Goal: Task Accomplishment & Management: Use online tool/utility

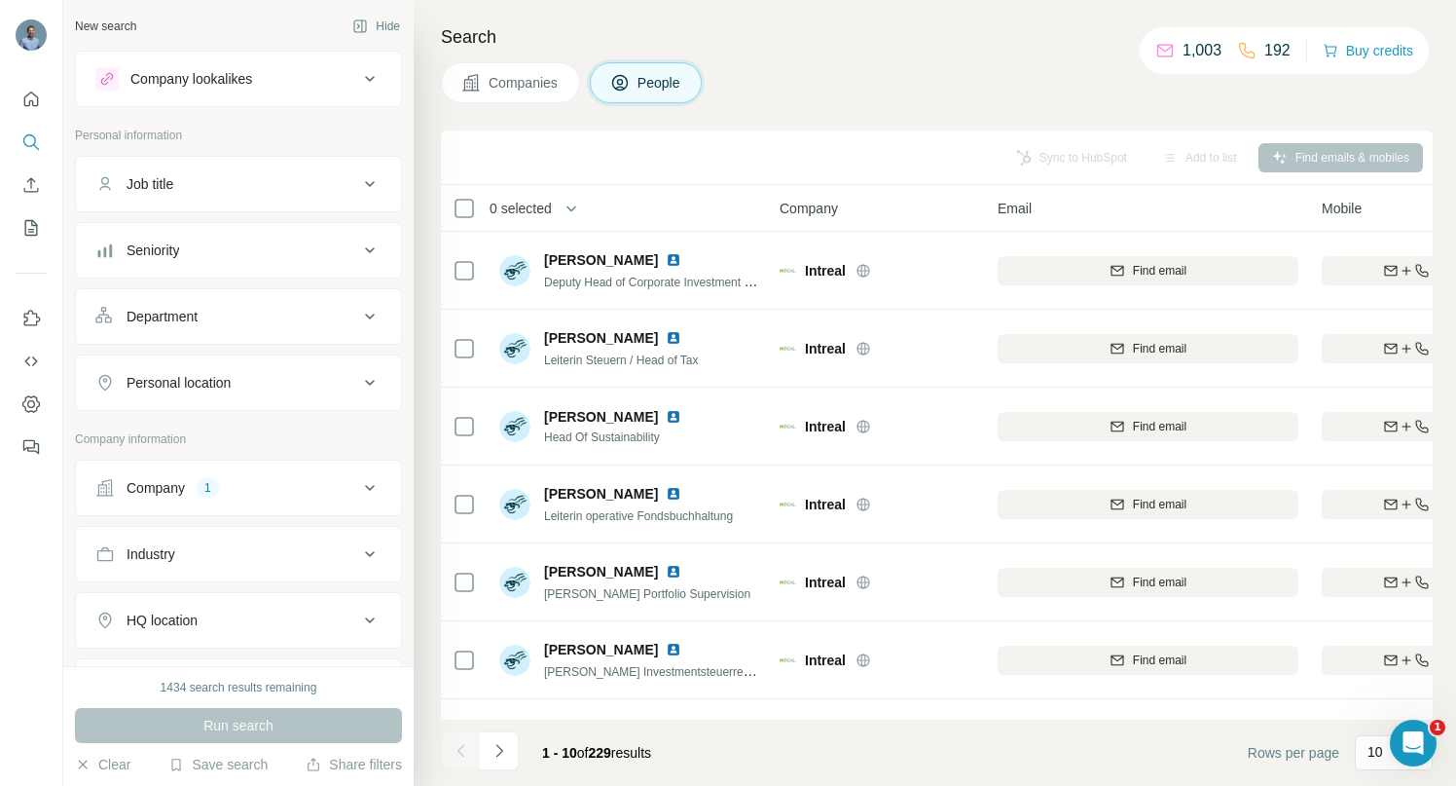
click at [358, 483] on icon at bounding box center [369, 487] width 23 height 23
click at [147, 617] on icon "button" at bounding box center [145, 615] width 16 height 16
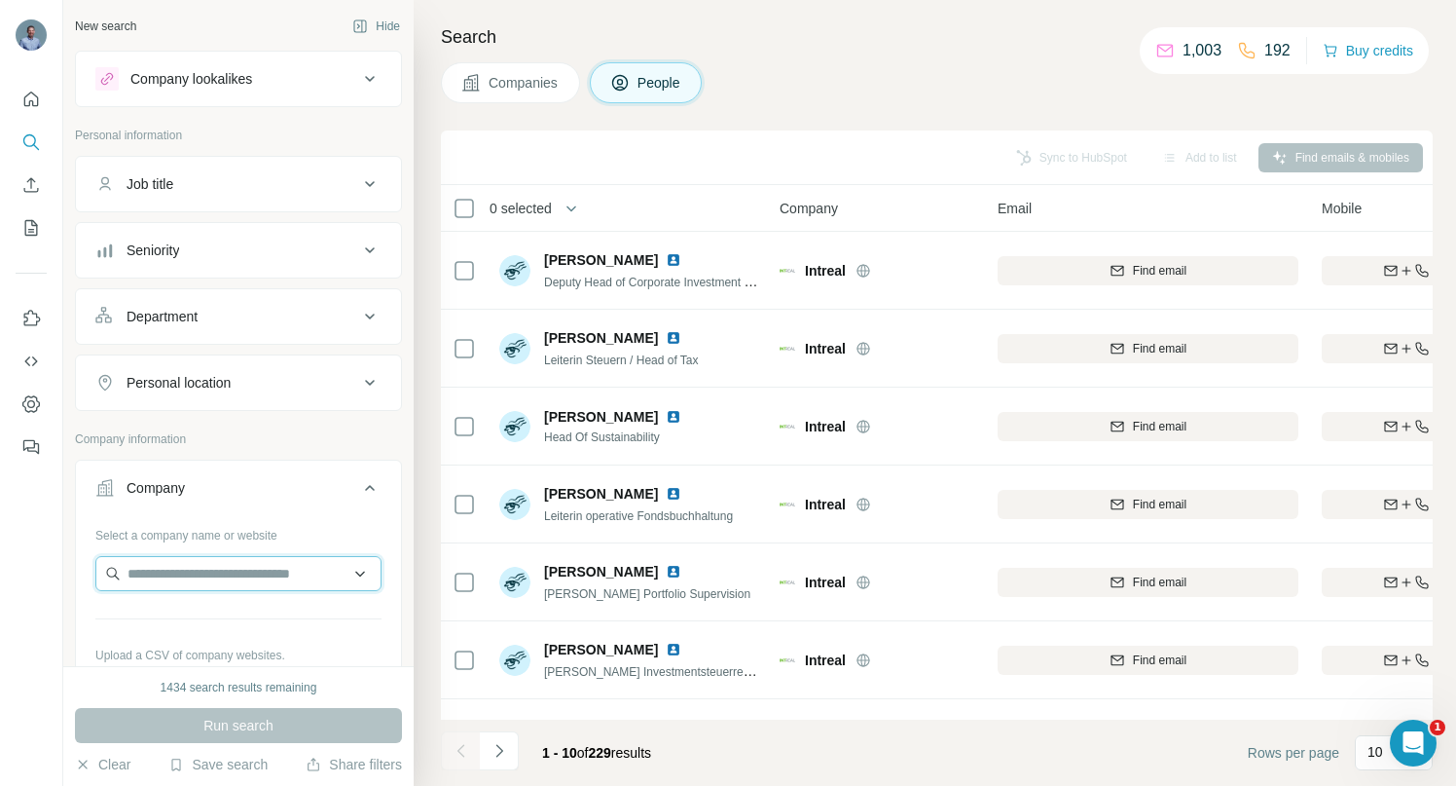
click at [135, 568] on input "text" at bounding box center [238, 573] width 286 height 35
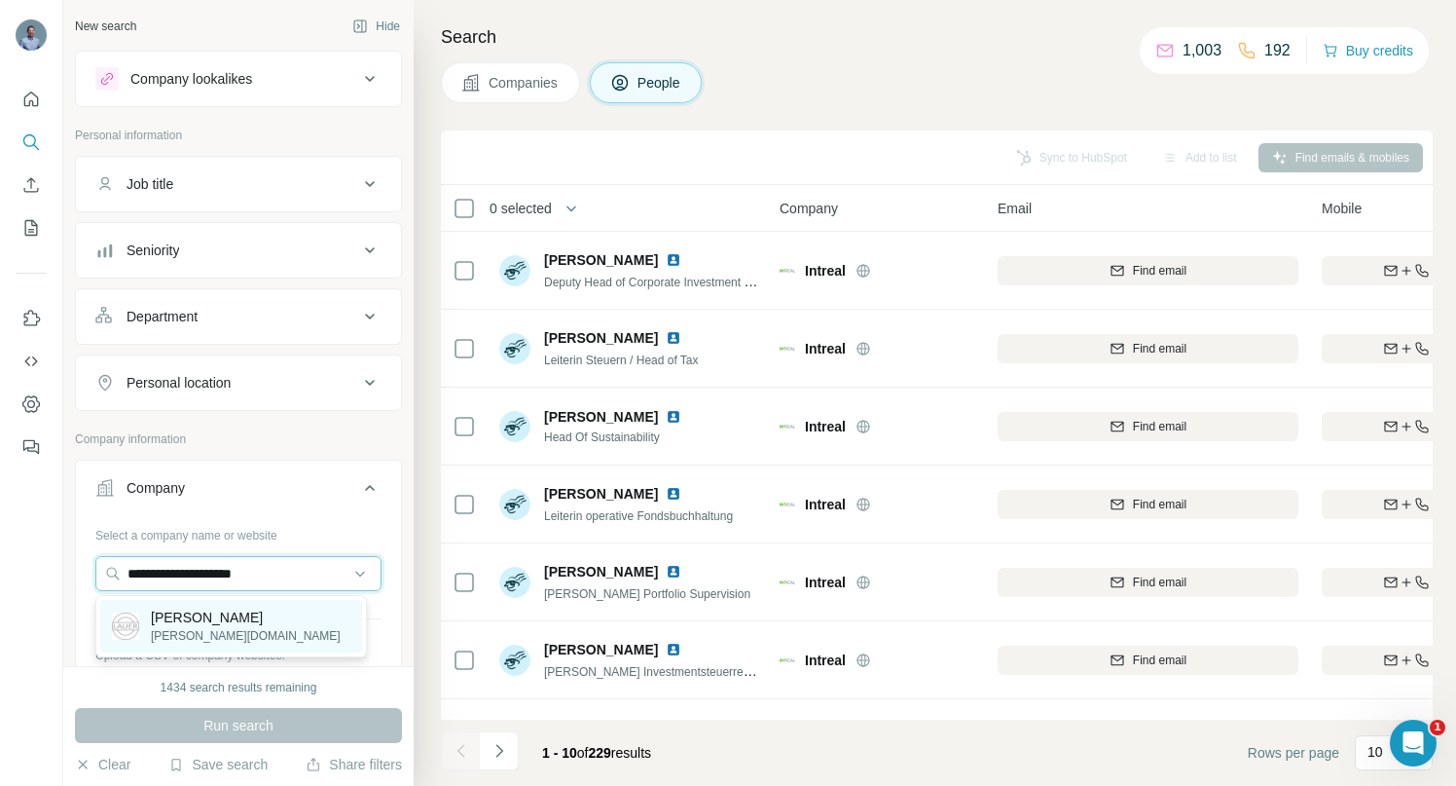
type input "**********"
click at [178, 629] on p "[PERSON_NAME][DOMAIN_NAME]" at bounding box center [246, 636] width 190 height 18
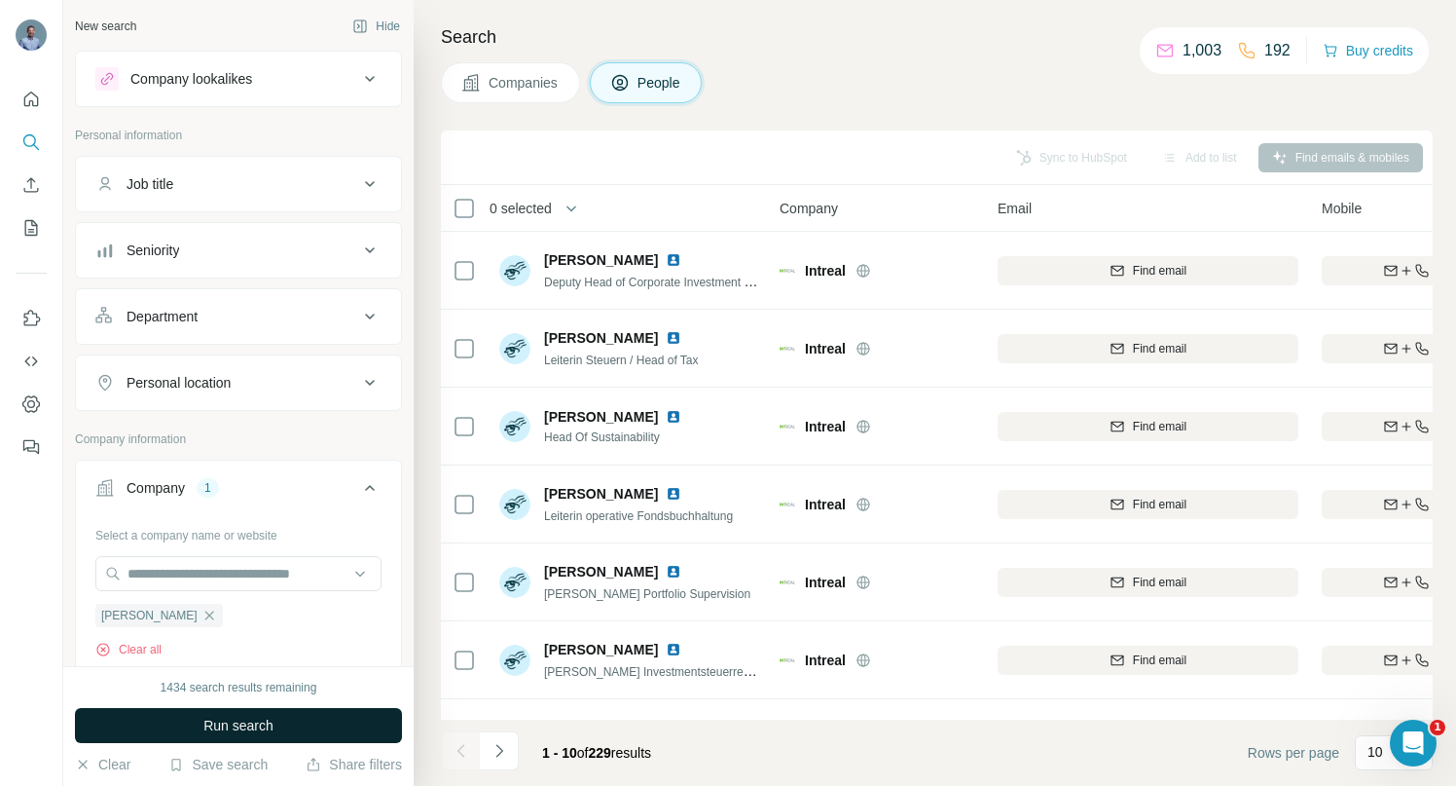
click at [158, 720] on button "Run search" at bounding box center [238, 725] width 327 height 35
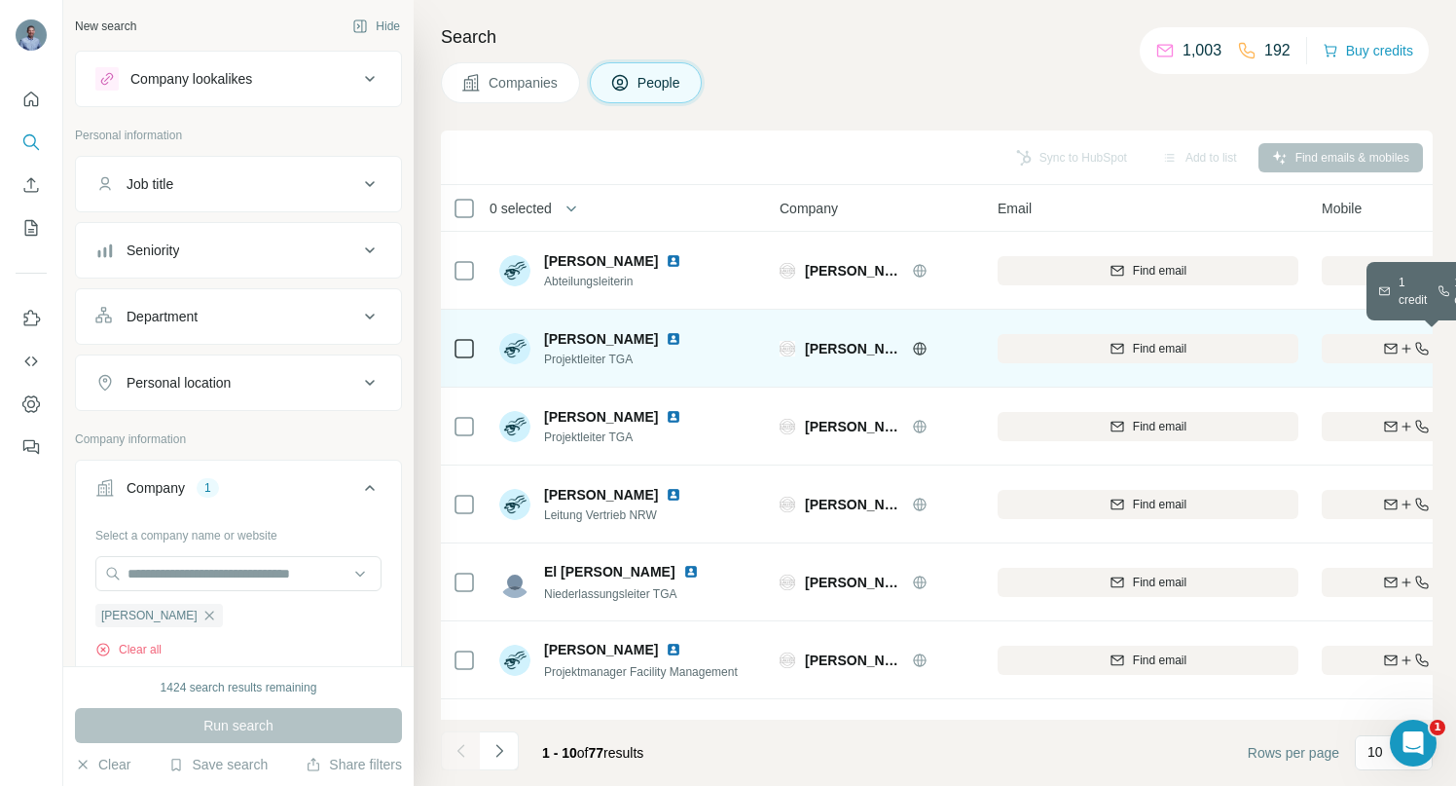
click at [1366, 341] on div "Find both" at bounding box center [1435, 349] width 227 height 18
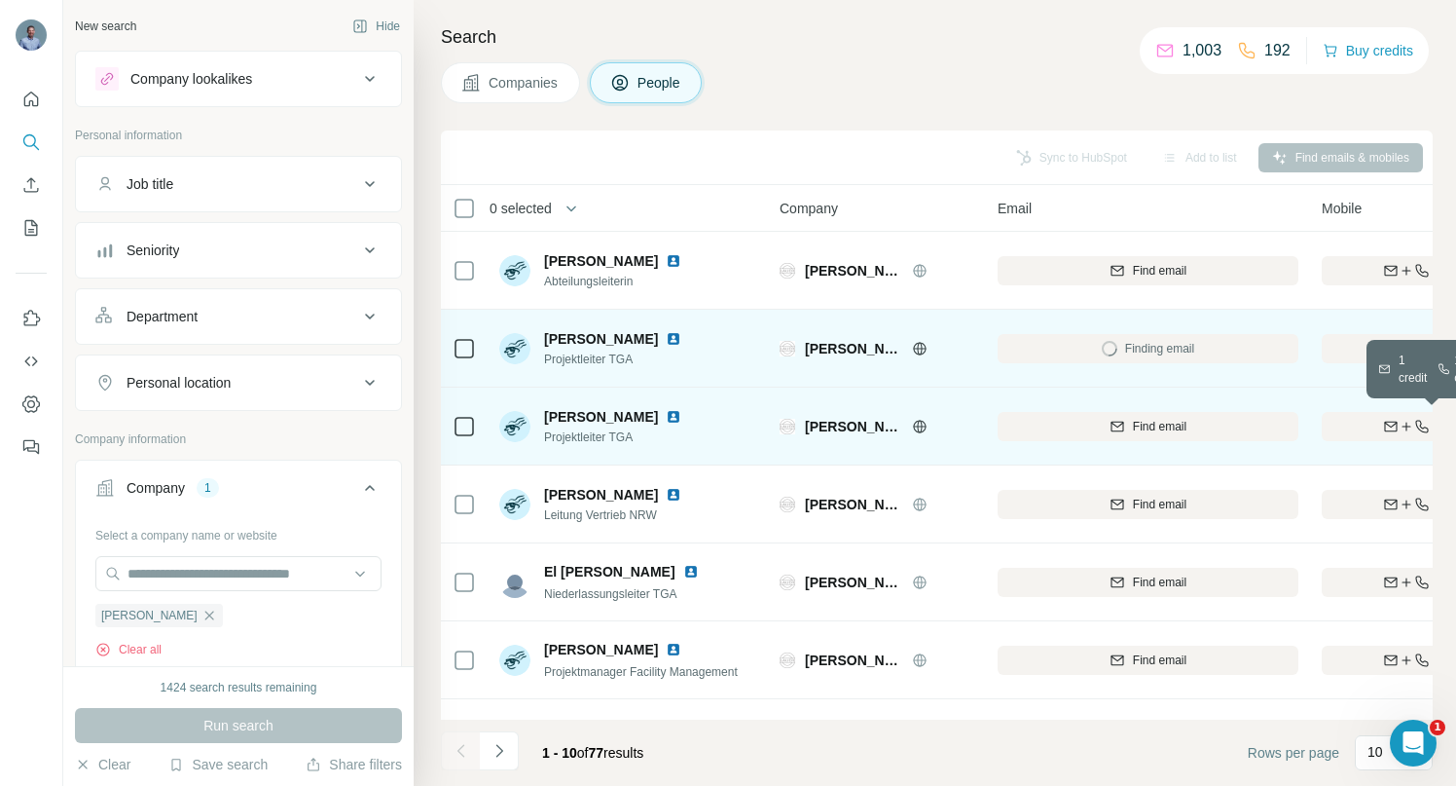
click at [1346, 427] on div "Find both" at bounding box center [1435, 427] width 227 height 18
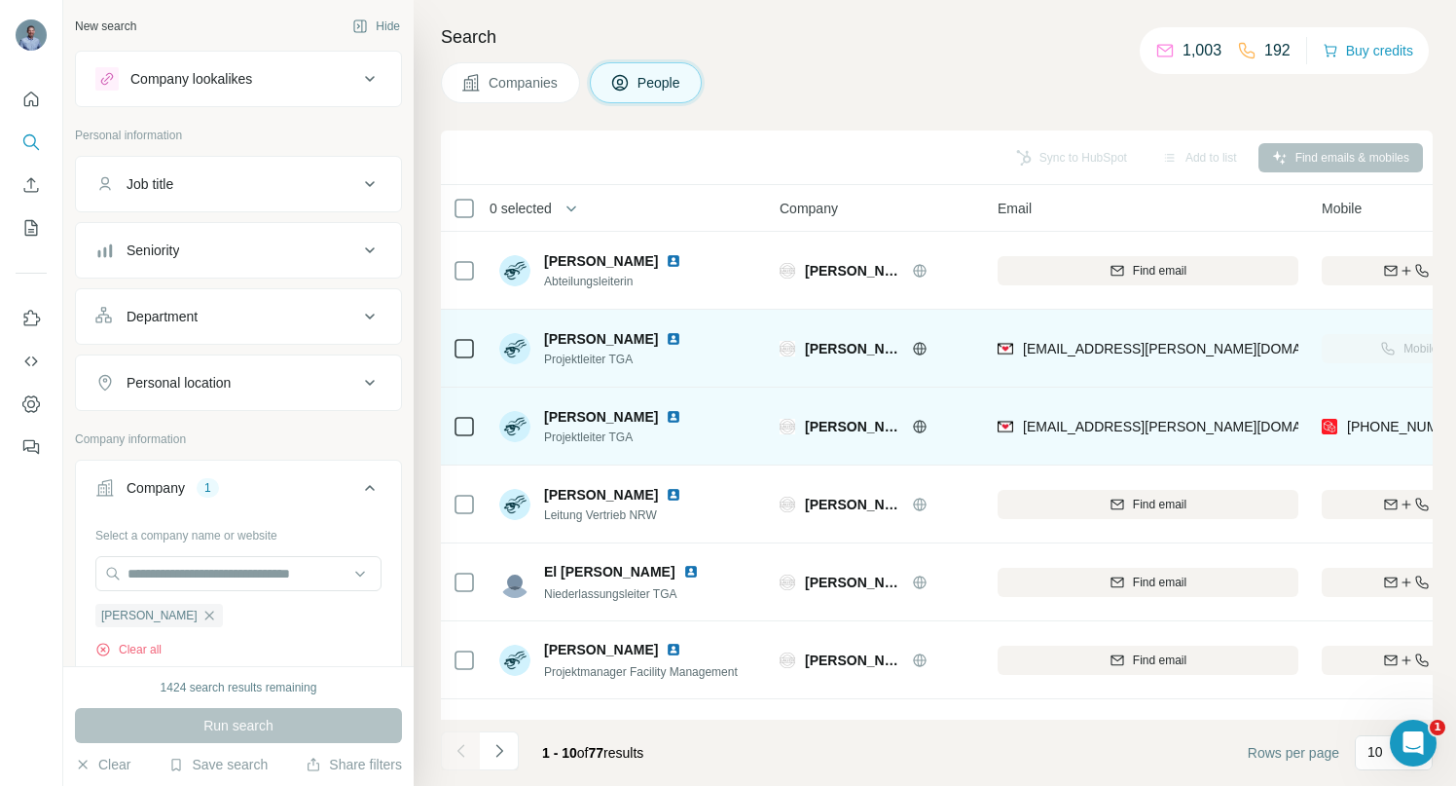
click at [681, 416] on img at bounding box center [674, 417] width 16 height 16
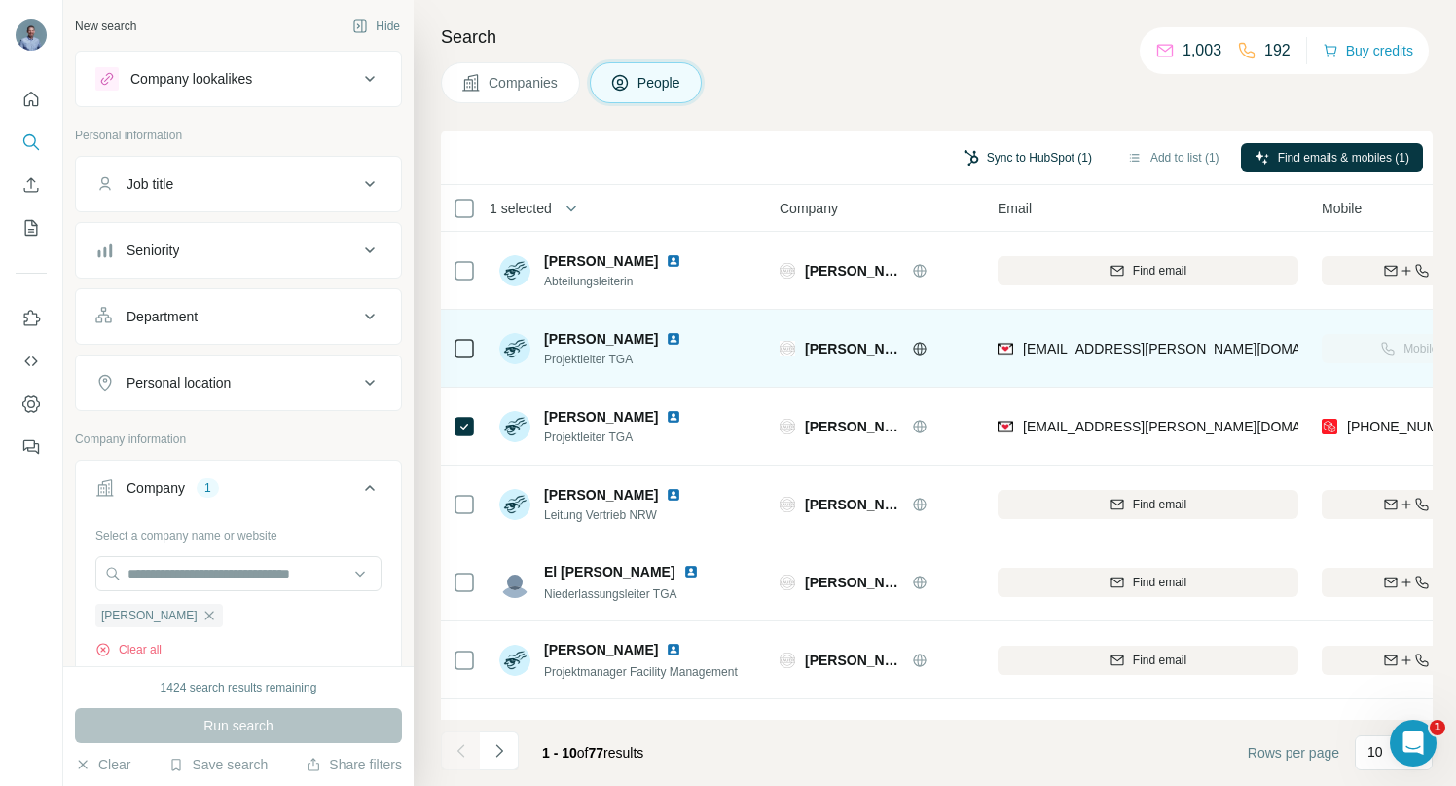
click at [1002, 158] on button "Sync to HubSpot (1)" at bounding box center [1028, 157] width 156 height 29
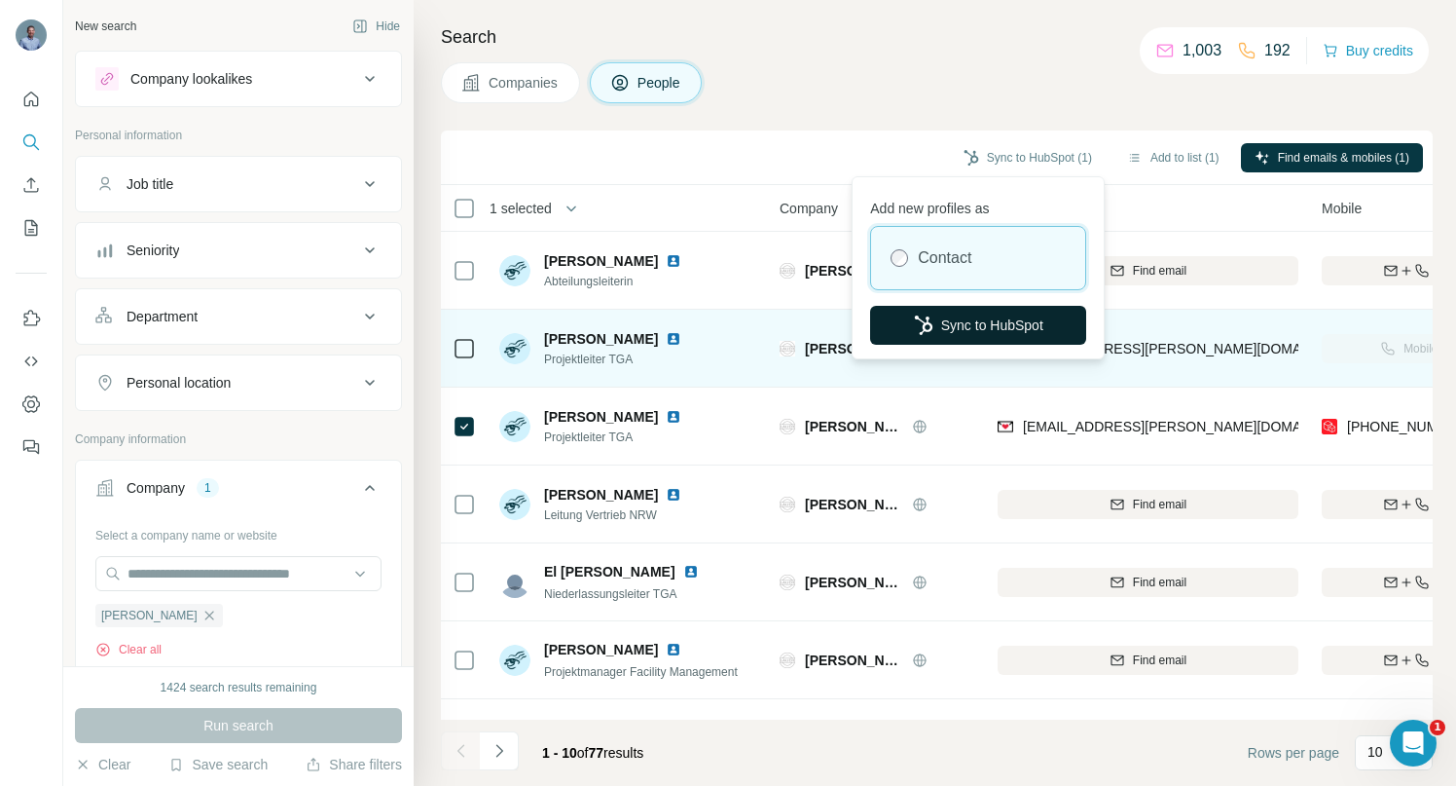
click at [981, 322] on button "Sync to HubSpot" at bounding box center [978, 325] width 216 height 39
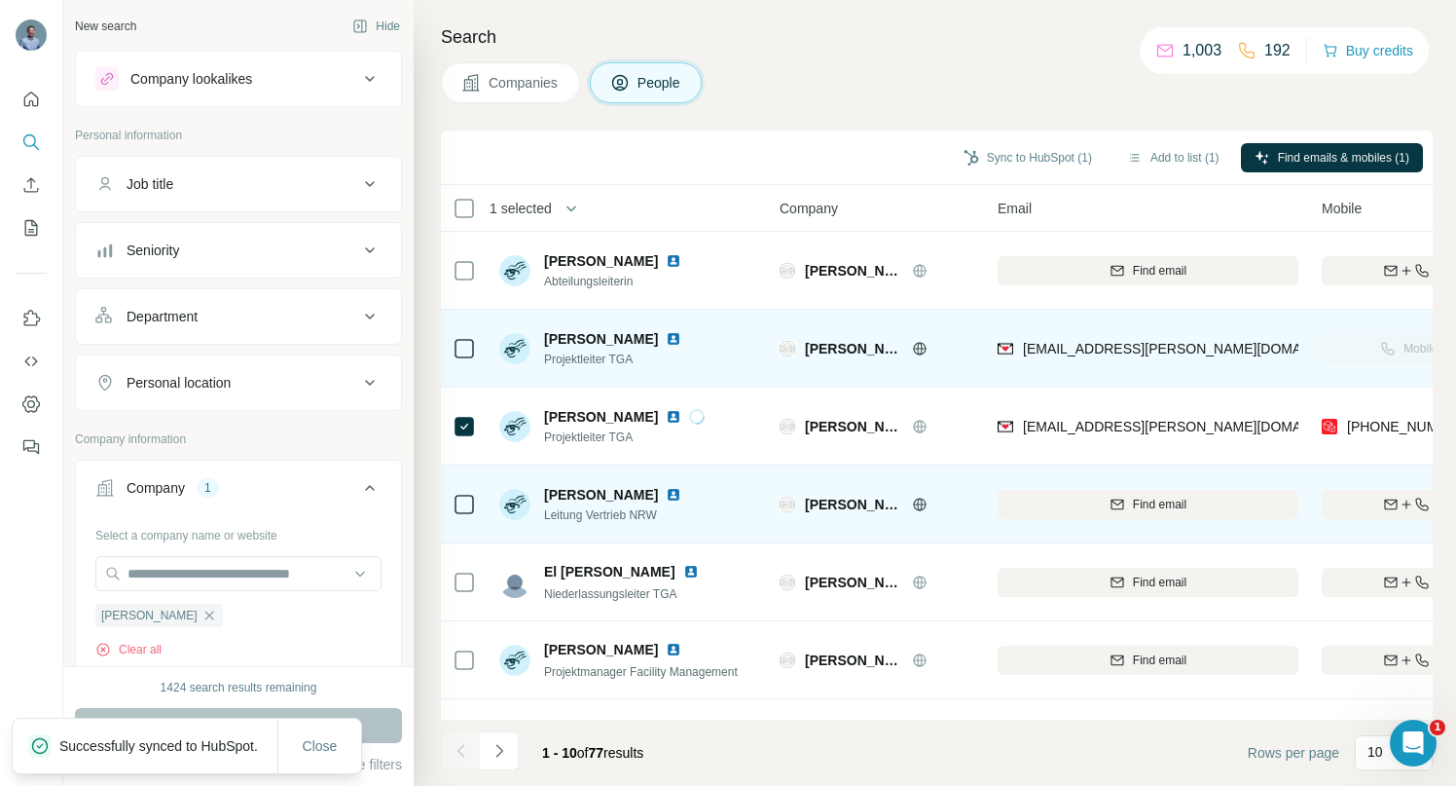
click at [666, 497] on img at bounding box center [674, 495] width 16 height 16
